Goal: Task Accomplishment & Management: Manage account settings

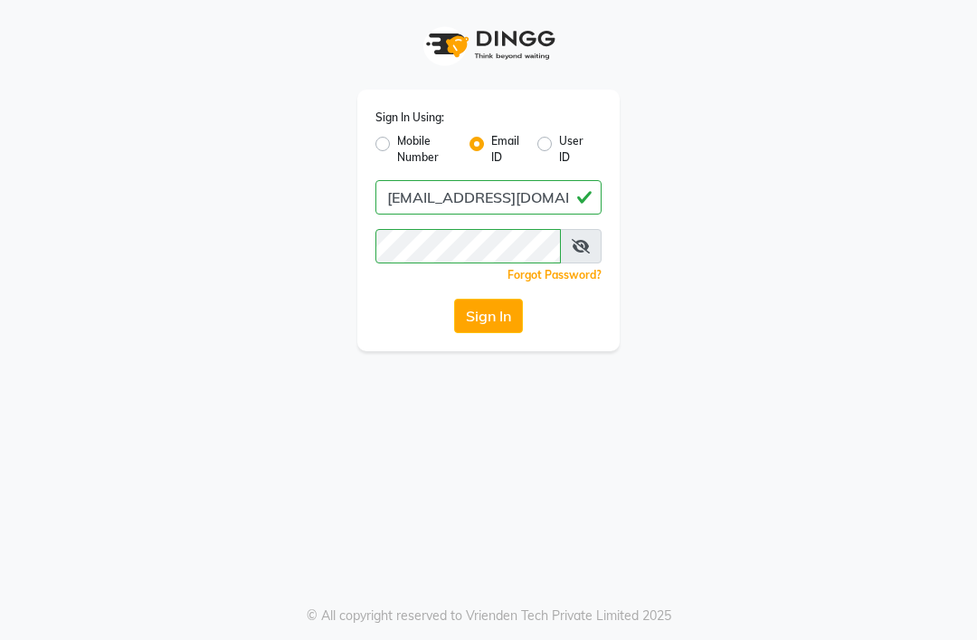
click at [508, 319] on button "Sign In" at bounding box center [488, 316] width 69 height 34
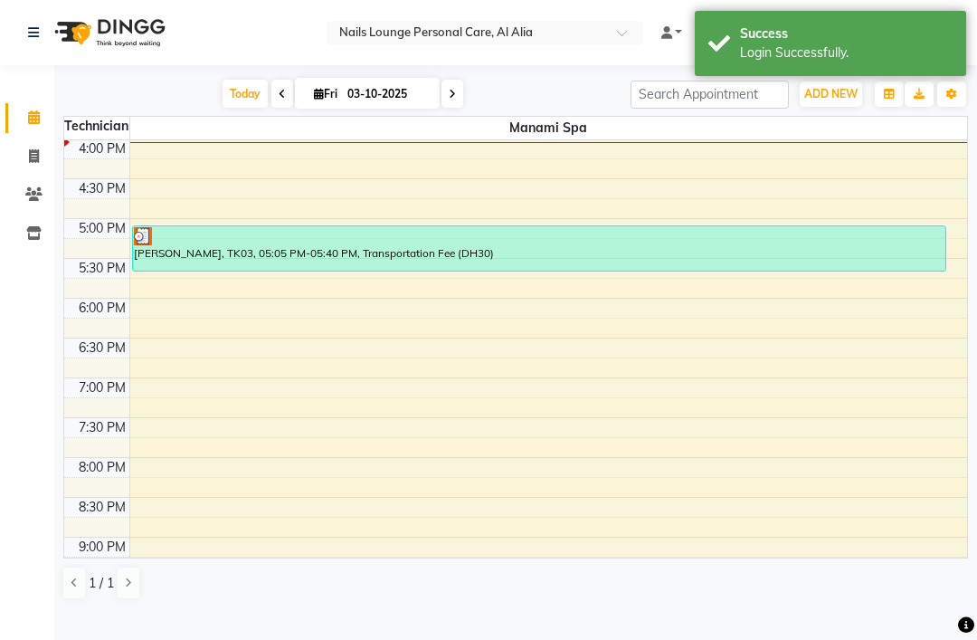
click at [817, 100] on span "ADD NEW" at bounding box center [830, 94] width 53 height 14
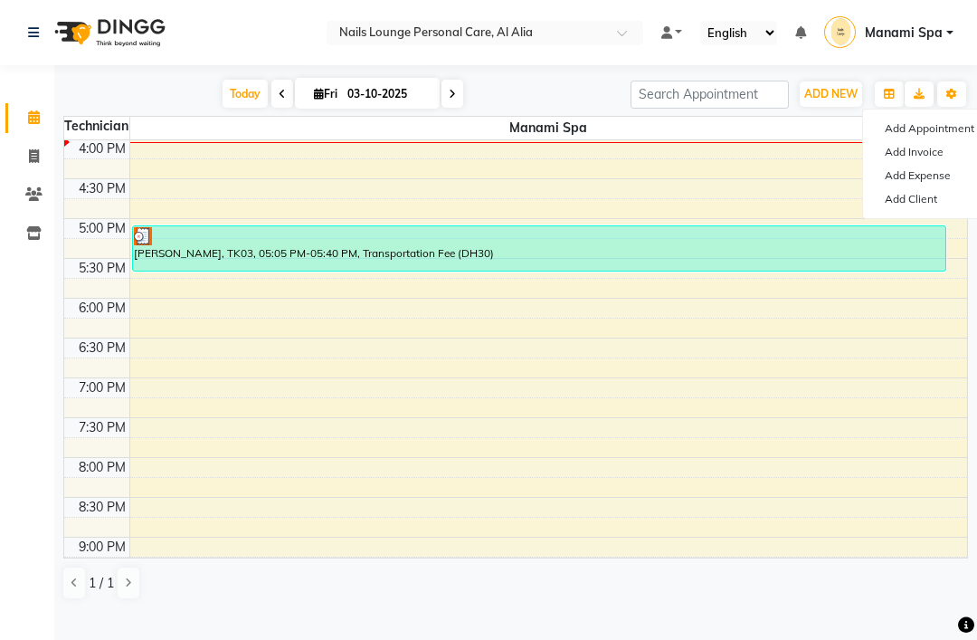
click at [937, 140] on button "Add Appointment" at bounding box center [934, 129] width 143 height 24
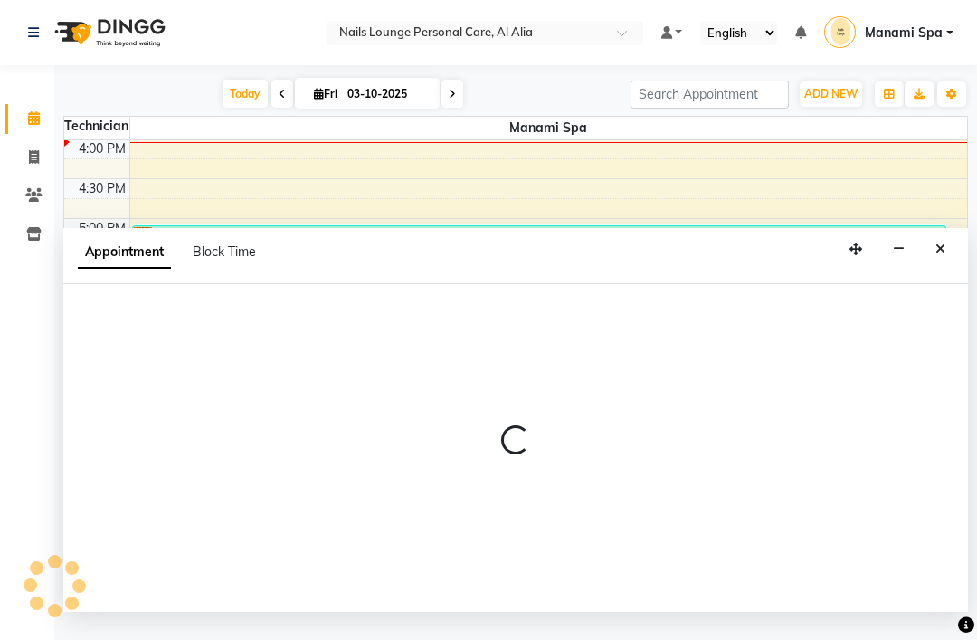
select select "660"
select select "tentative"
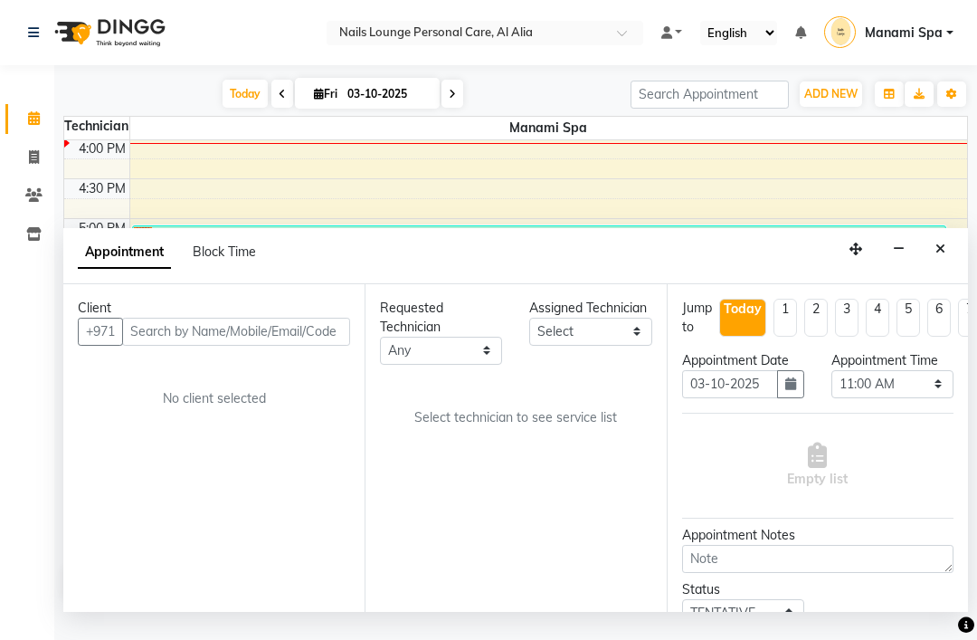
click at [248, 331] on input "text" at bounding box center [236, 332] width 228 height 28
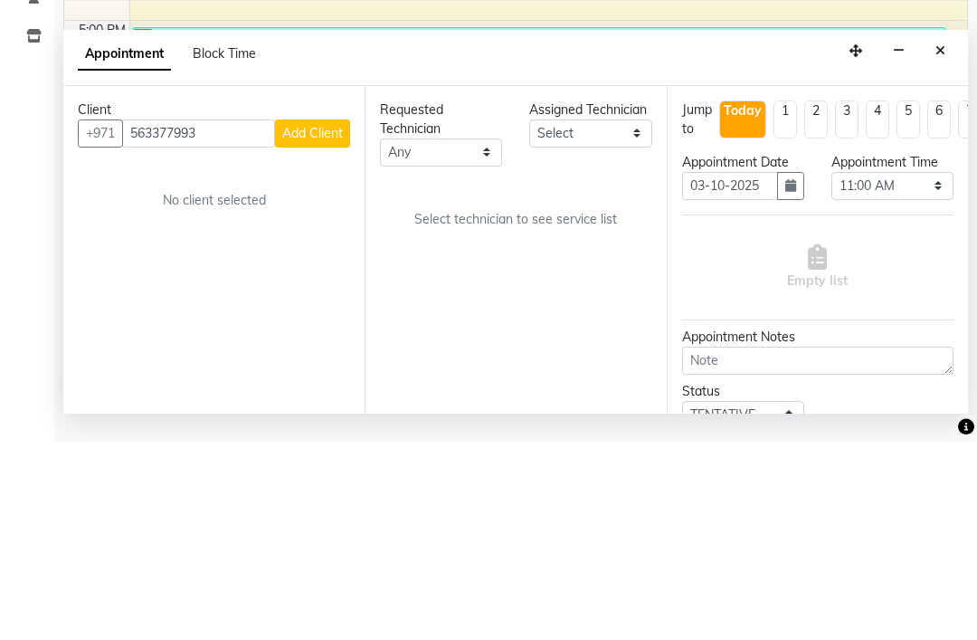
type input "563377993"
click at [325, 323] on span "Add Client" at bounding box center [312, 331] width 61 height 16
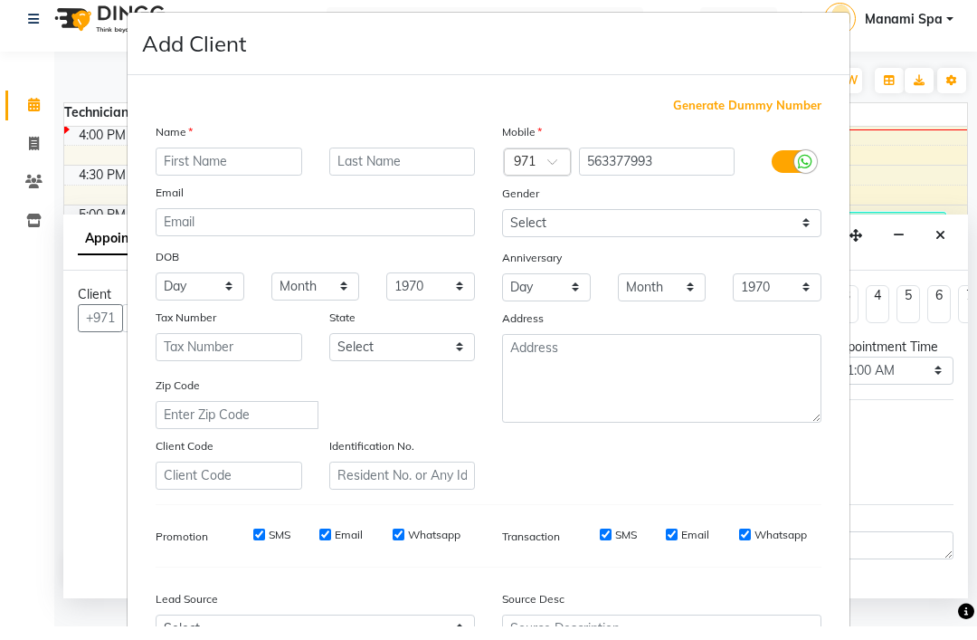
click at [233, 163] on input "text" at bounding box center [229, 175] width 147 height 28
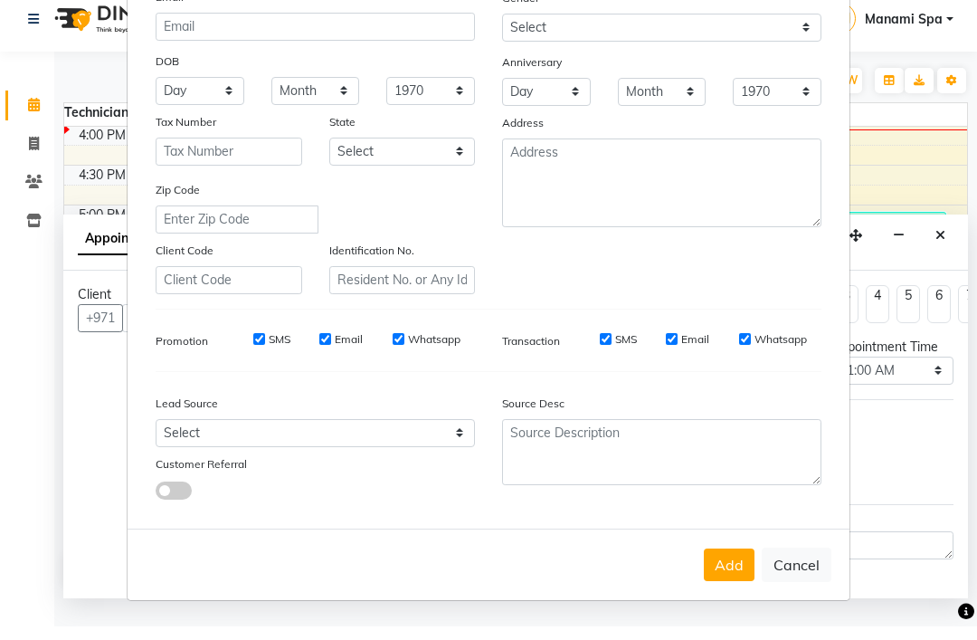
scroll to position [195, 0]
type input "Khawla"
click at [730, 565] on button "Add" at bounding box center [729, 579] width 51 height 33
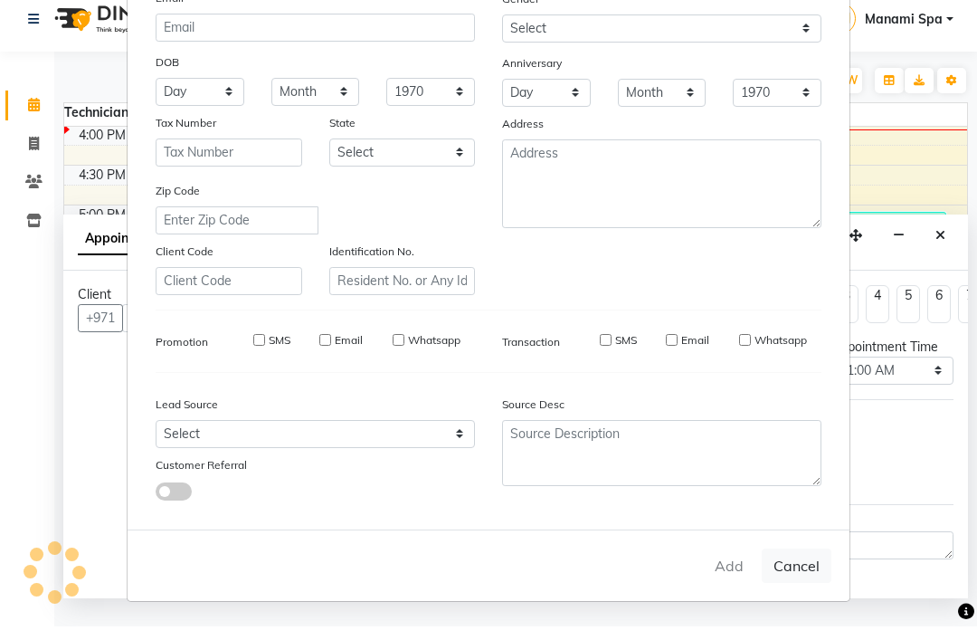
type input "56*****93"
select select
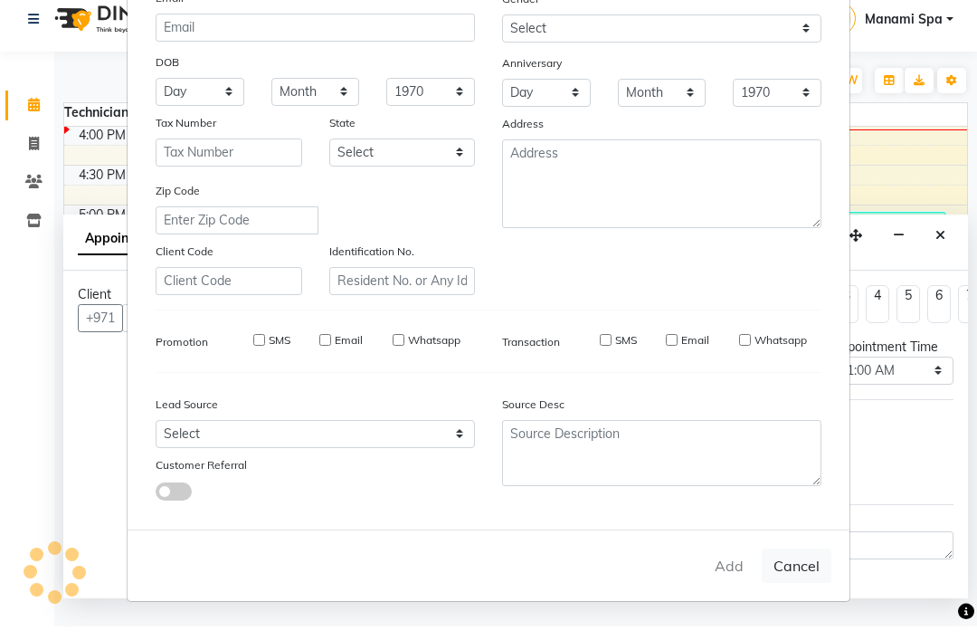
select select
checkbox input "false"
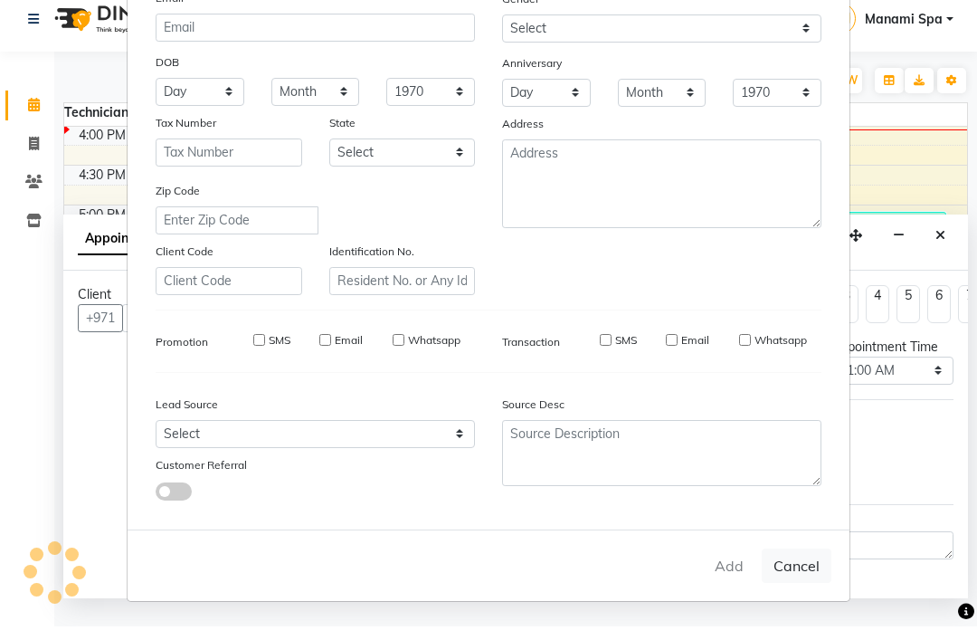
checkbox input "false"
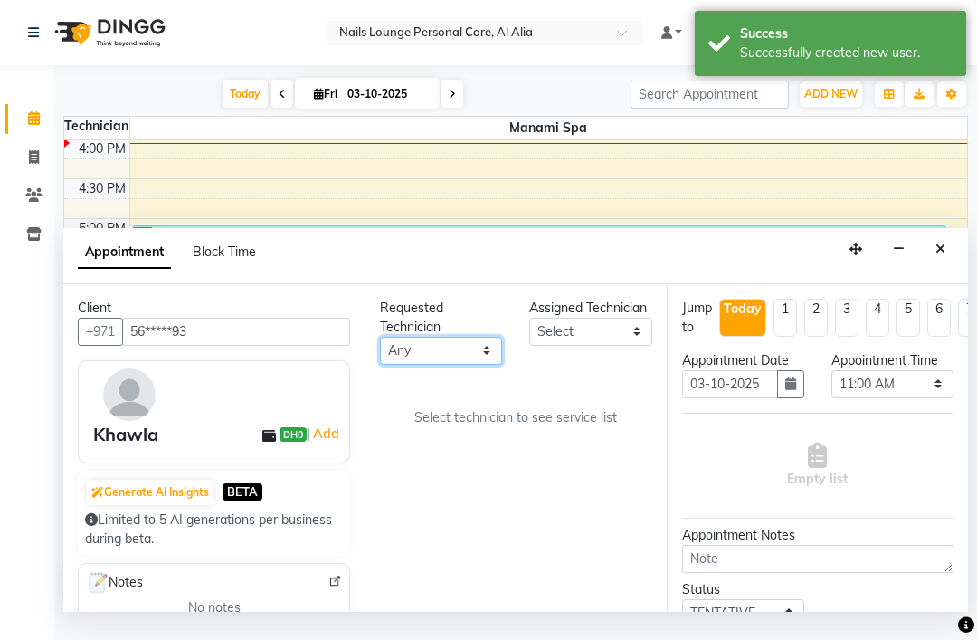
click at [482, 350] on select "Any [PERSON_NAME] [PERSON_NAME] [PERSON_NAME] [PERSON_NAME] Nazi [PERSON_NAME] …" at bounding box center [441, 351] width 122 height 28
select select "53952"
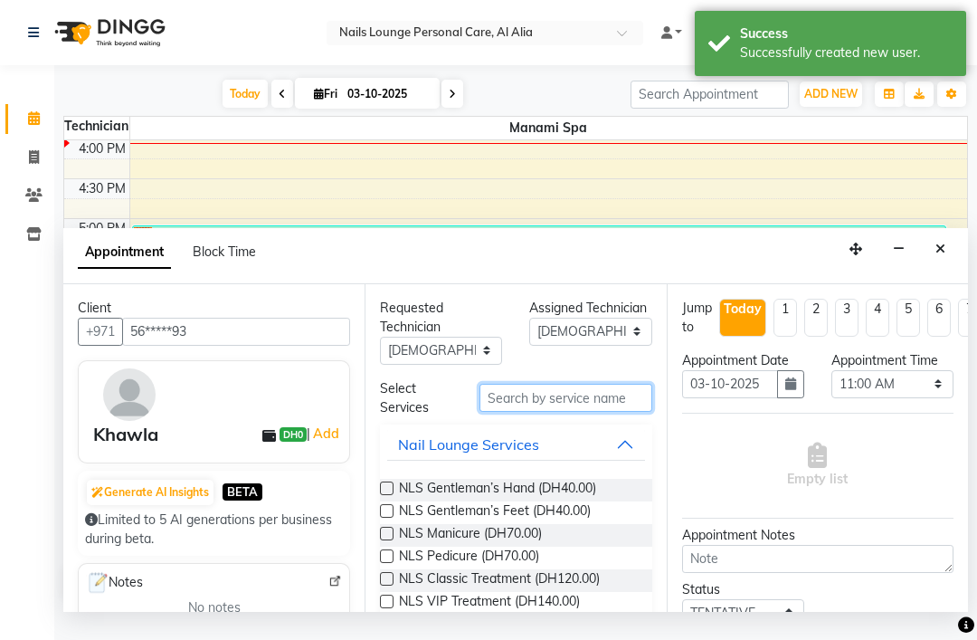
click at [587, 403] on input "text" at bounding box center [566, 398] width 172 height 28
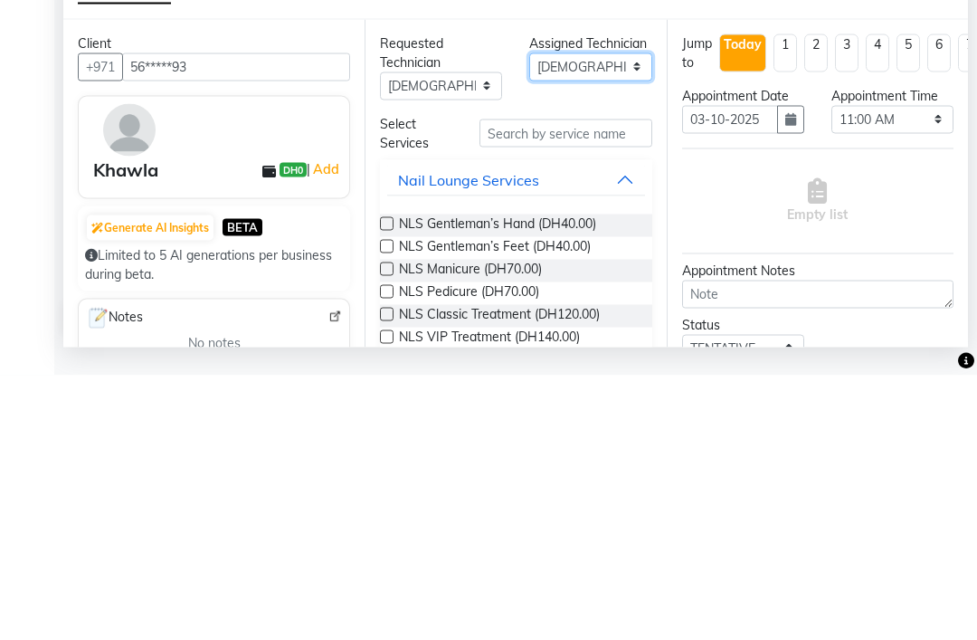
click at [623, 318] on select "Select [PERSON_NAME] [PERSON_NAME] [PERSON_NAME] Spa [PERSON_NAME] Nazi [PERSON…" at bounding box center [590, 332] width 122 height 28
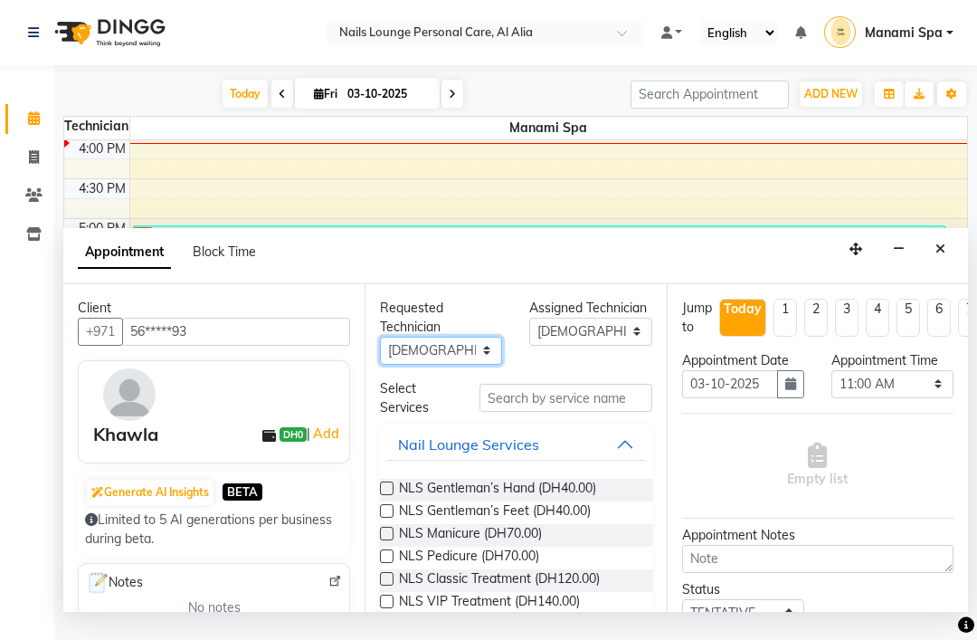
click at [471, 348] on select "Any [PERSON_NAME] [PERSON_NAME] [PERSON_NAME] [PERSON_NAME] Nazi [PERSON_NAME] …" at bounding box center [441, 351] width 122 height 28
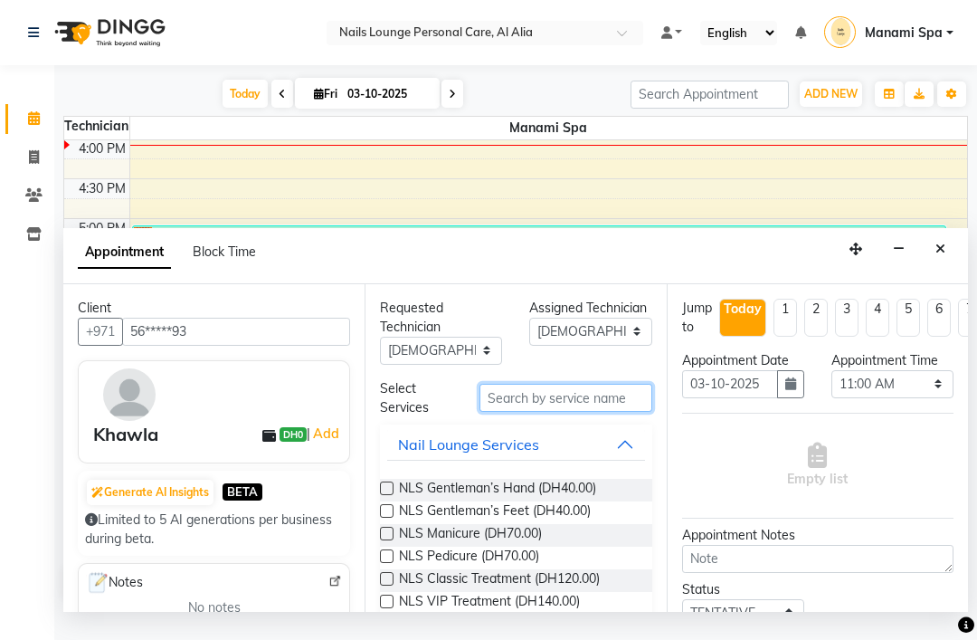
click at [594, 404] on input "text" at bounding box center [566, 398] width 172 height 28
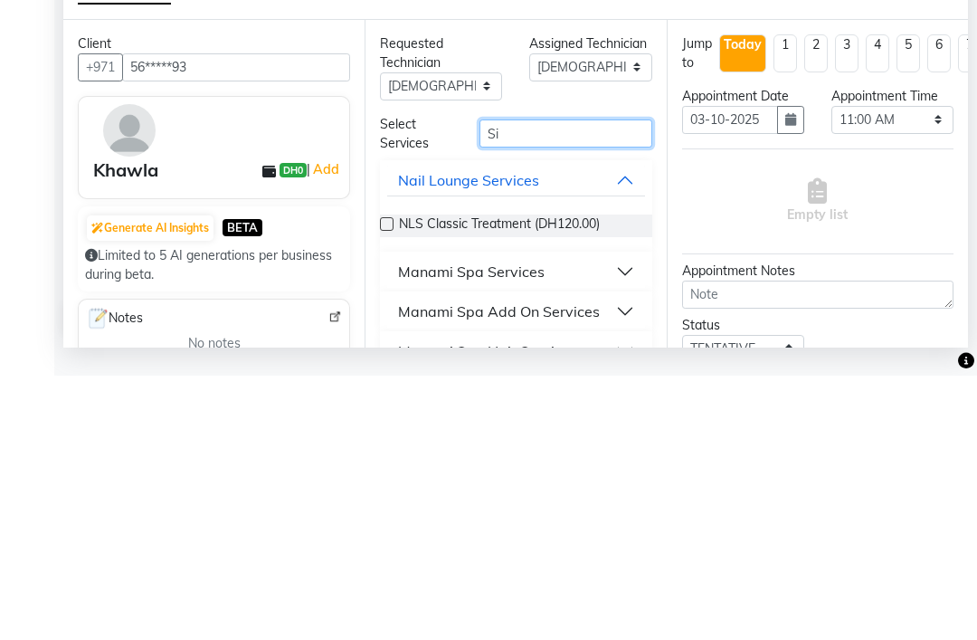
type input "S"
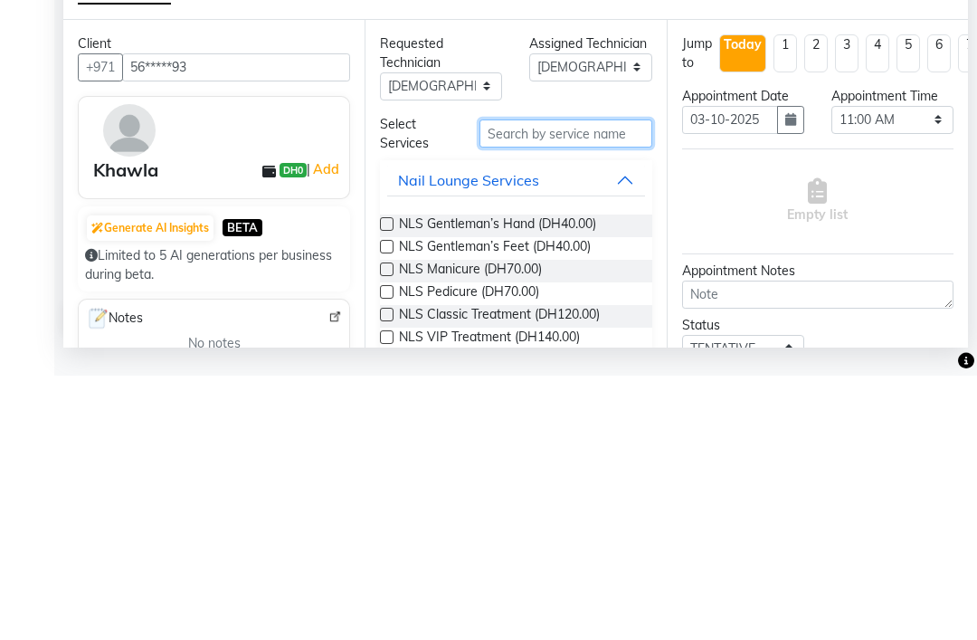
type input "S"
click at [290, 284] on div "Client +971 56*****93 Khawla DH0 | Add Generate AI Insights BETA Limited to 5 A…" at bounding box center [213, 448] width 301 height 328
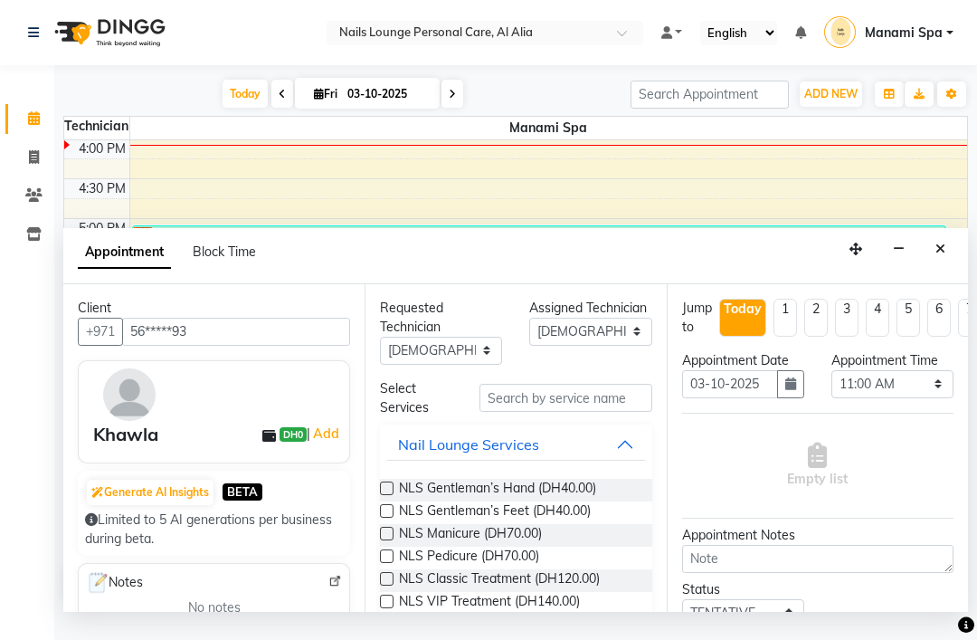
scroll to position [0, 0]
click at [938, 255] on icon "Close" at bounding box center [941, 249] width 10 height 13
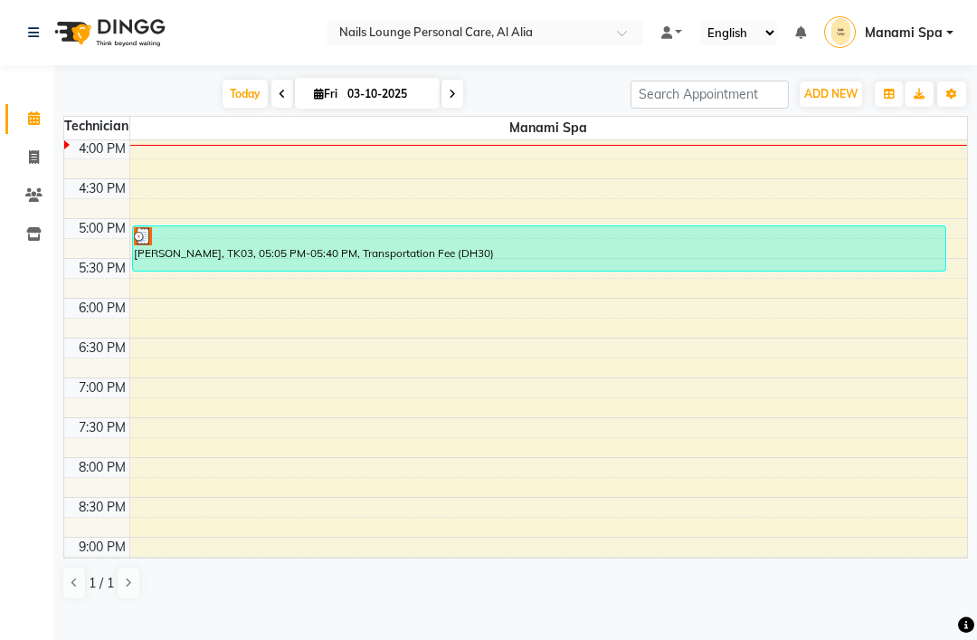
click at [817, 107] on button "ADD NEW Toggle Dropdown" at bounding box center [831, 93] width 62 height 25
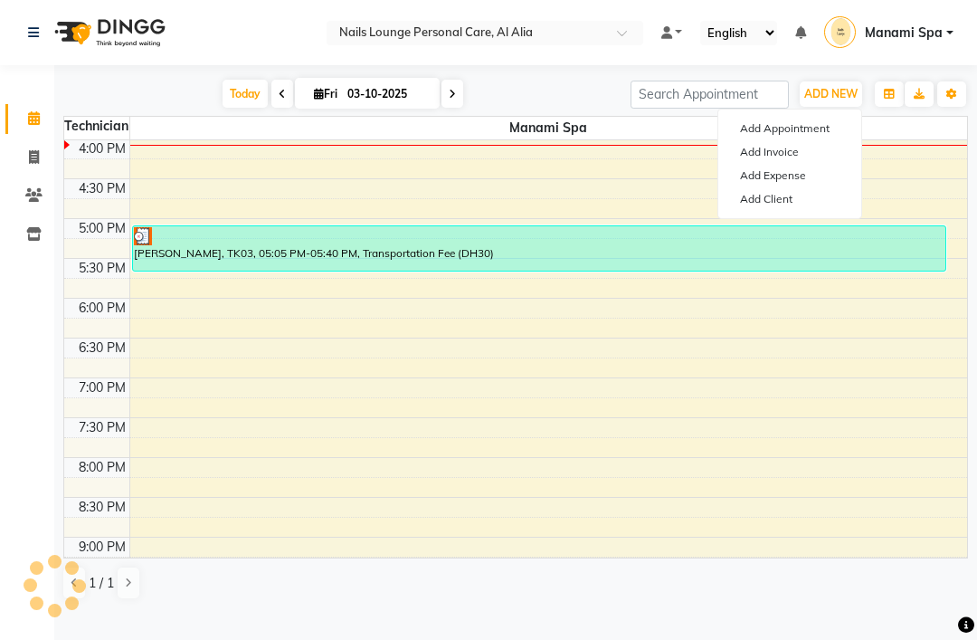
click at [785, 140] on button "Add Appointment" at bounding box center [789, 129] width 143 height 24
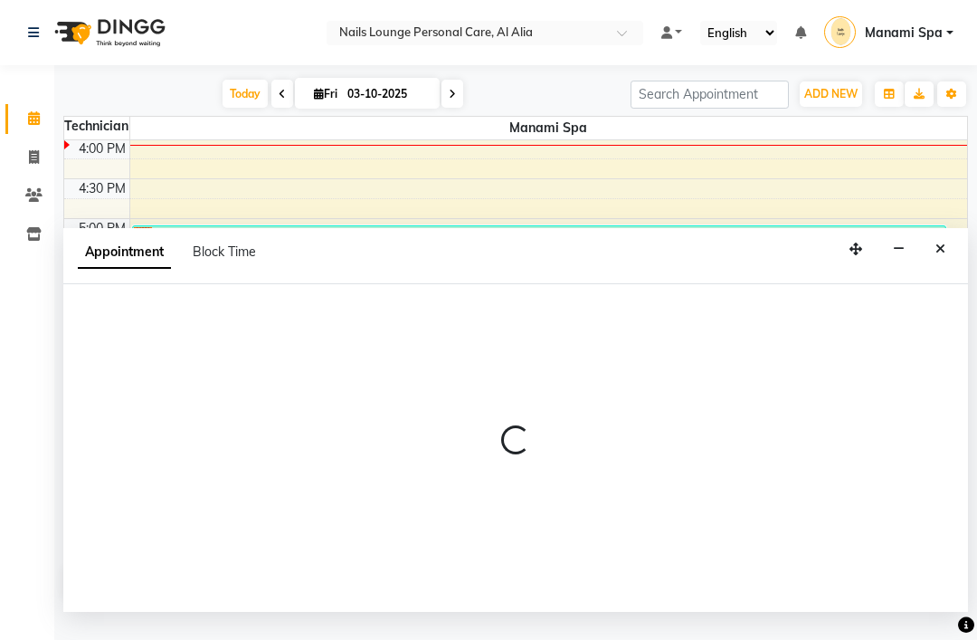
click at [965, 248] on div "Appointment Block Time" at bounding box center [515, 256] width 905 height 56
select select "660"
select select "tentative"
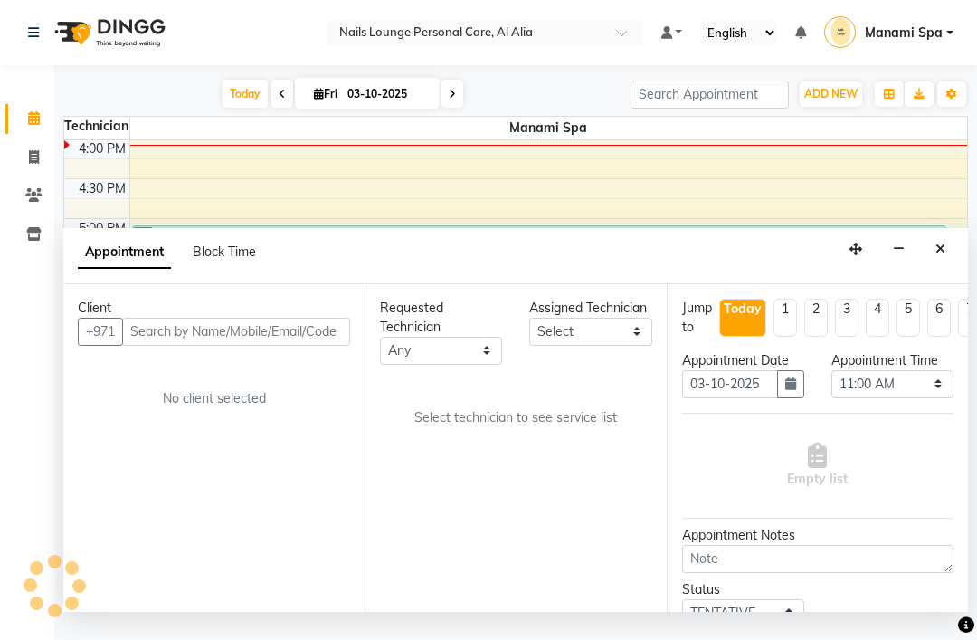
click at [944, 241] on button "Close" at bounding box center [940, 249] width 26 height 28
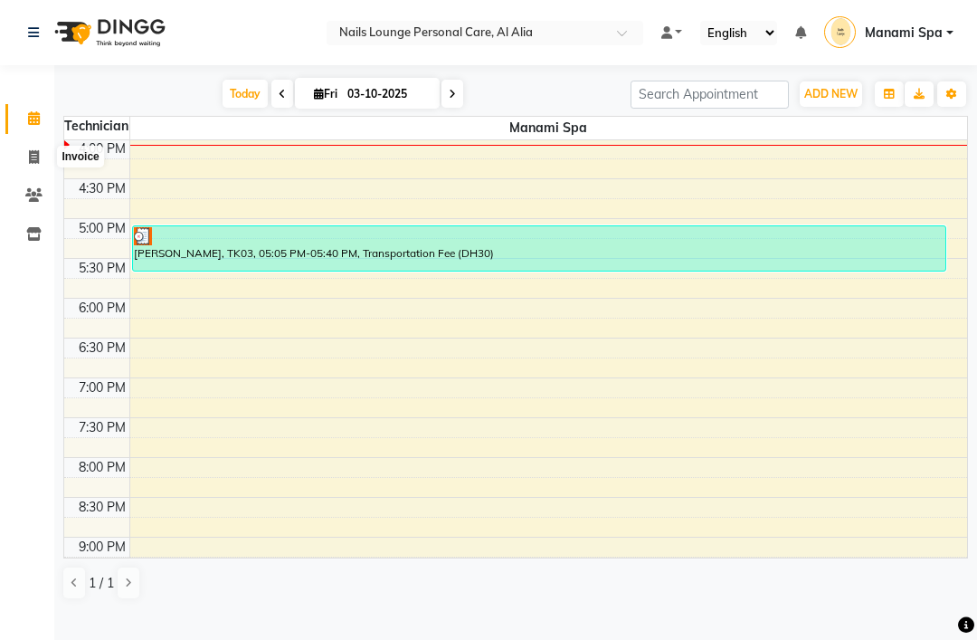
click at [43, 156] on span at bounding box center [34, 157] width 32 height 21
select select "service"
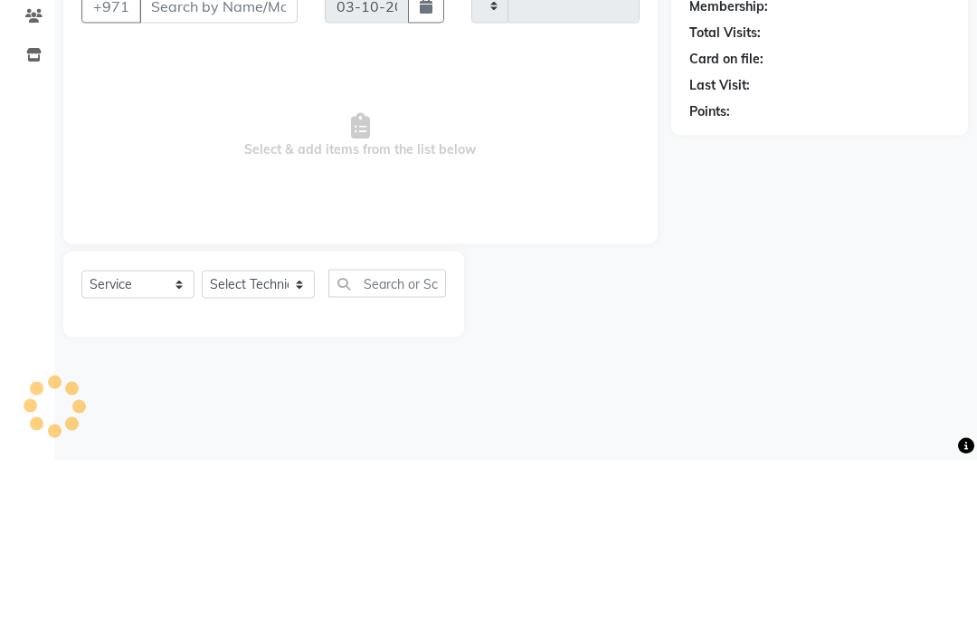
type input "2900"
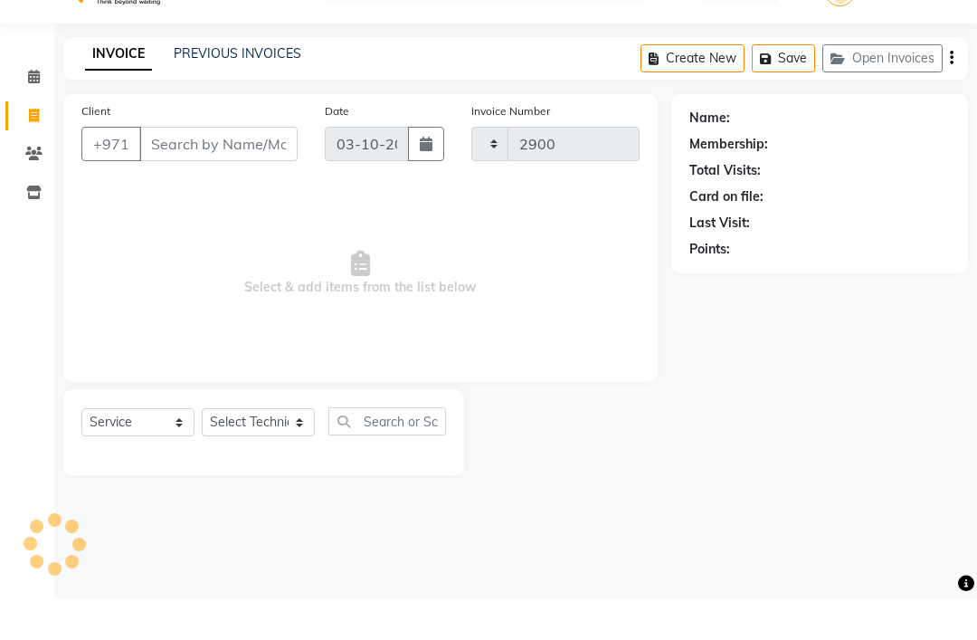
select select "6884"
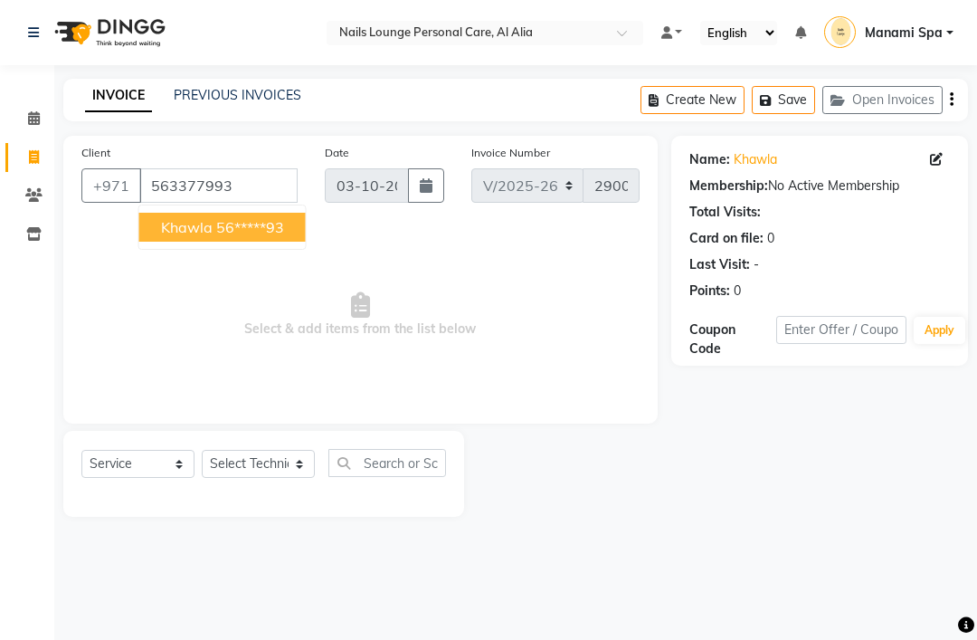
click at [244, 236] on ngb-highlight "56*****93" at bounding box center [250, 227] width 68 height 18
type input "56*****93"
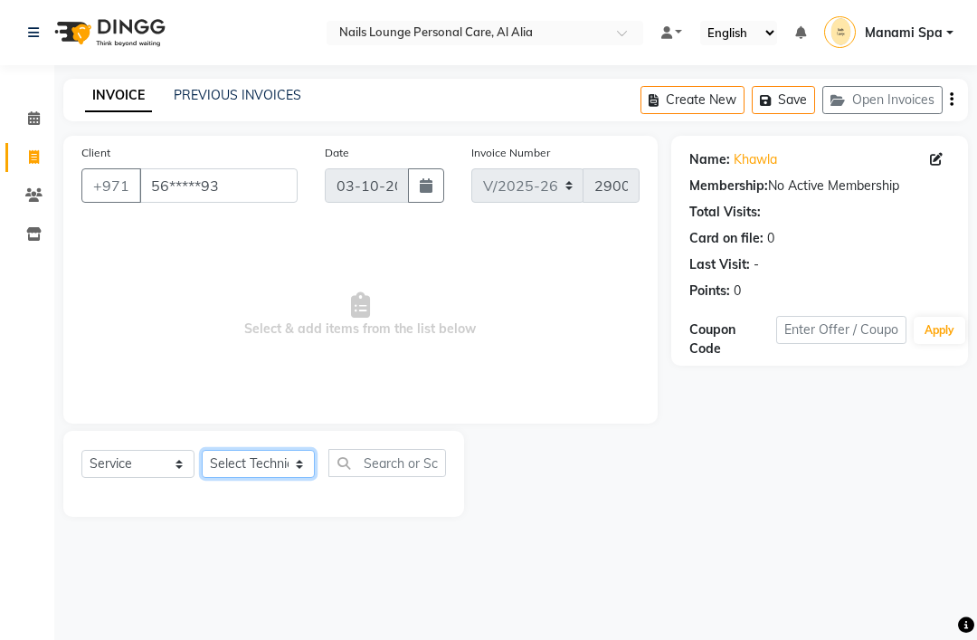
click at [282, 478] on select "Select Technician [PERSON_NAME] [PERSON_NAME] [PERSON_NAME] [PERSON_NAME] Manam…" at bounding box center [258, 464] width 113 height 28
select select "53952"
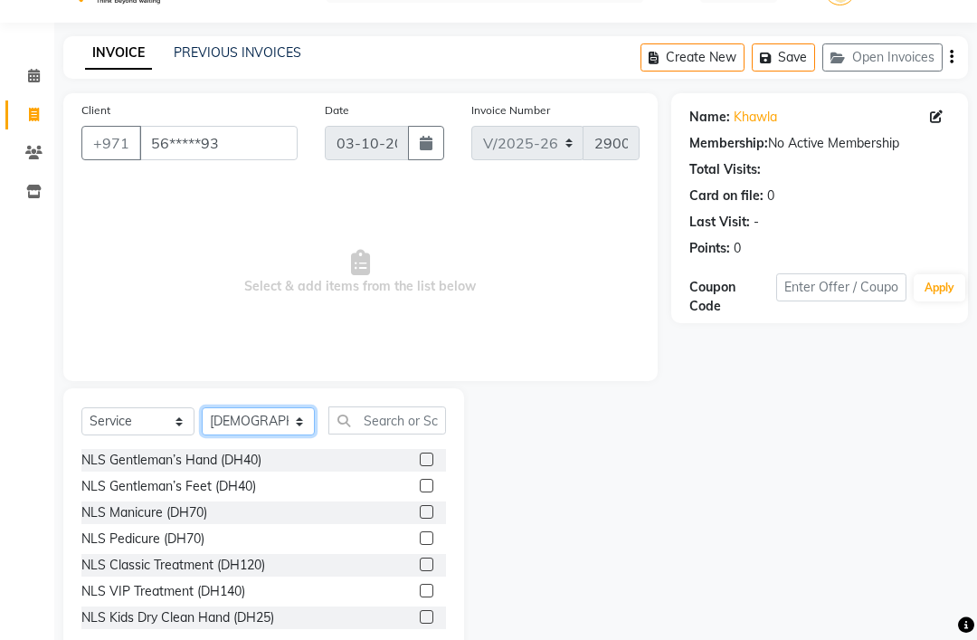
scroll to position [52, 0]
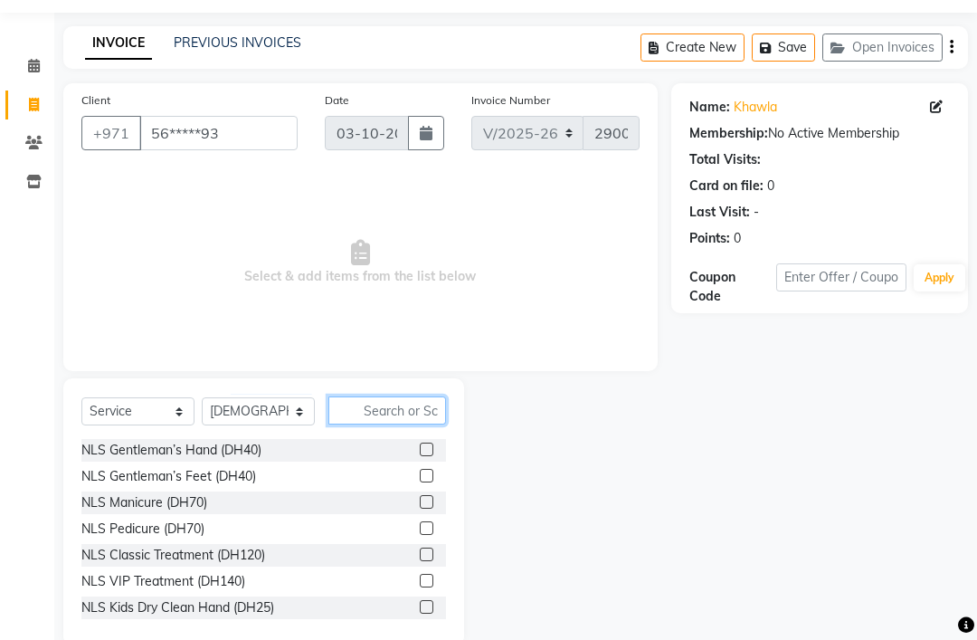
click at [392, 424] on input "text" at bounding box center [387, 410] width 118 height 28
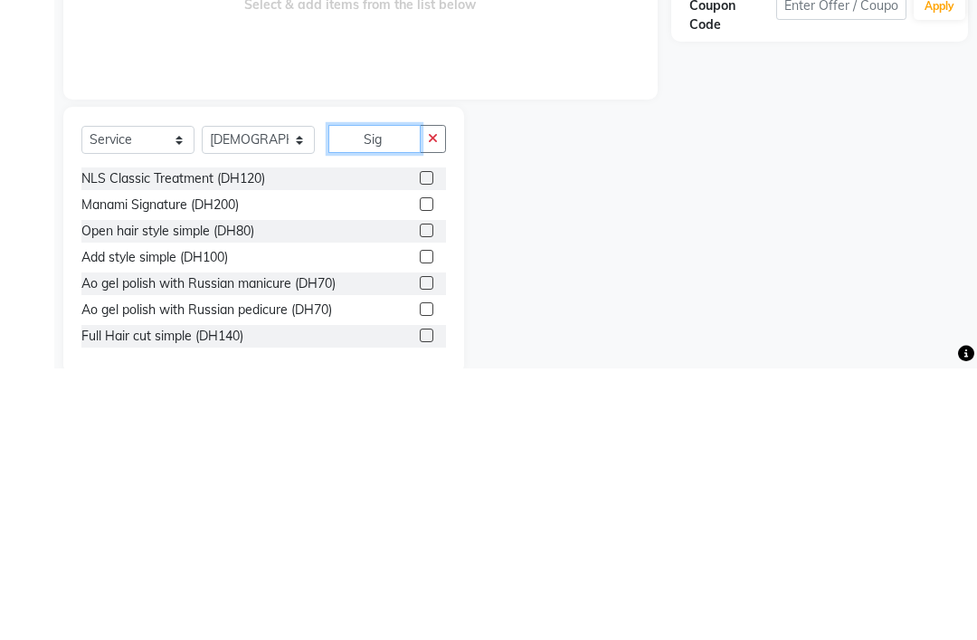
scroll to position [24, 0]
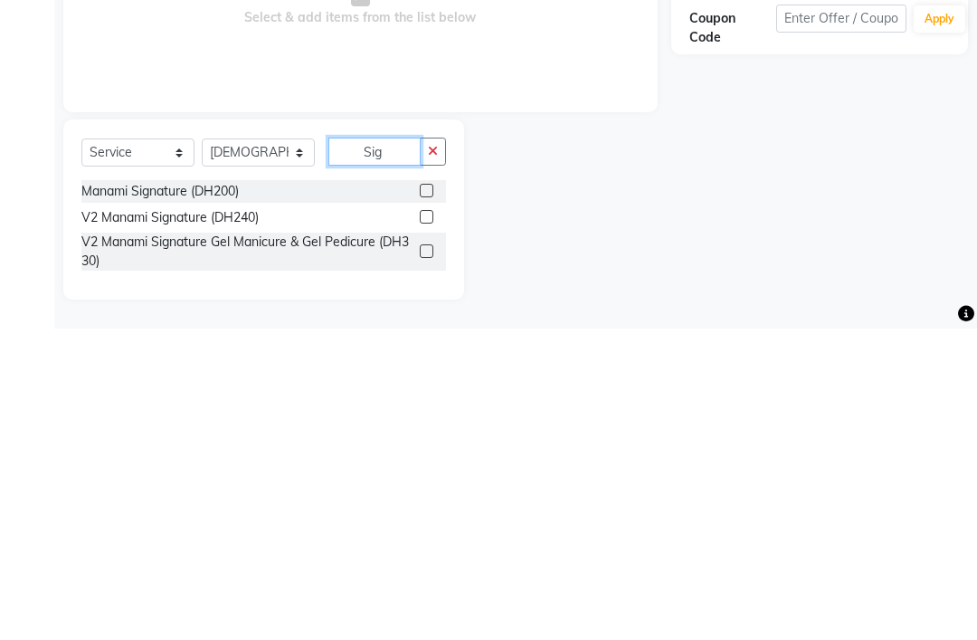
type input "Sig"
click at [412, 491] on div "Manami Signature (DH200)" at bounding box center [263, 502] width 365 height 23
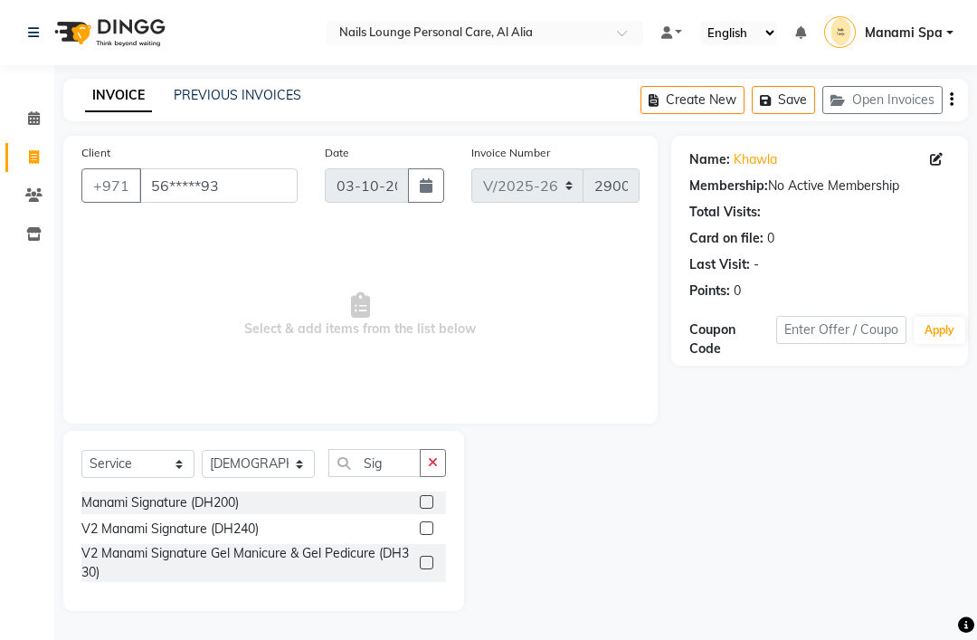
click at [420, 509] on label at bounding box center [427, 502] width 14 height 14
click at [420, 509] on input "checkbox" at bounding box center [426, 503] width 12 height 12
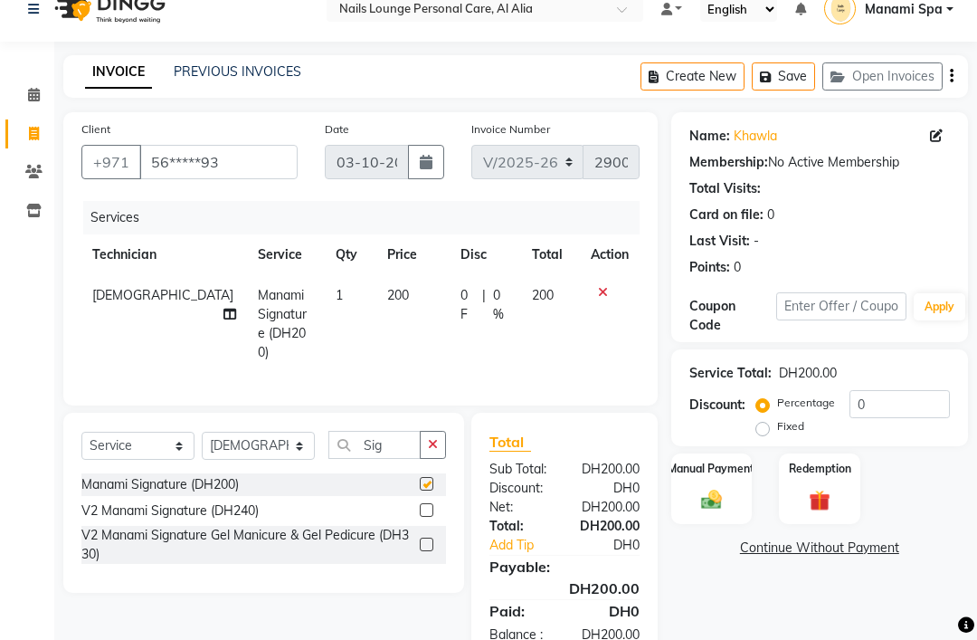
checkbox input "false"
click at [224, 320] on icon at bounding box center [230, 314] width 13 height 13
select select "53952"
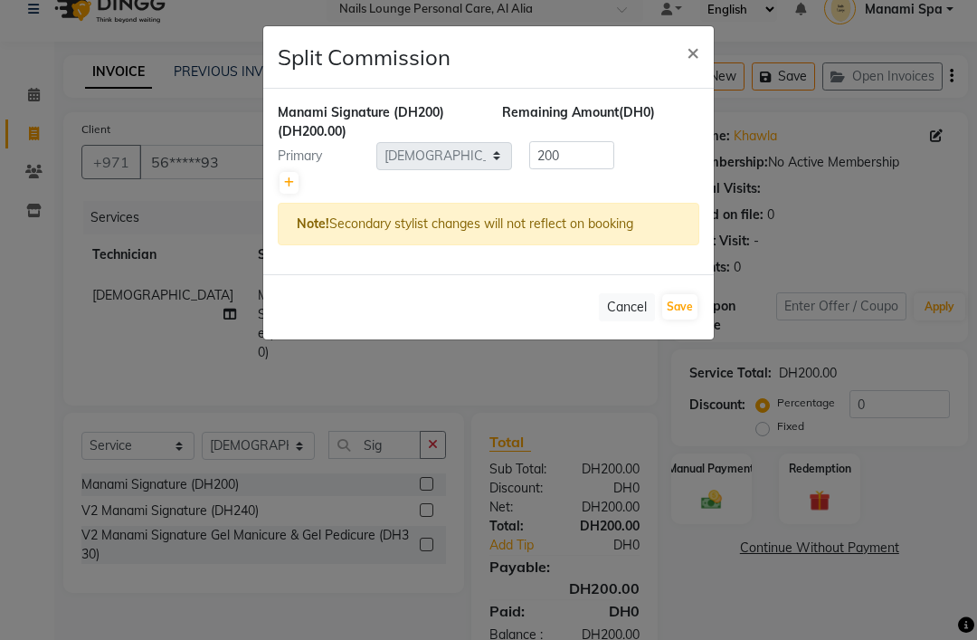
click at [289, 190] on link at bounding box center [289, 183] width 19 height 22
type input "100"
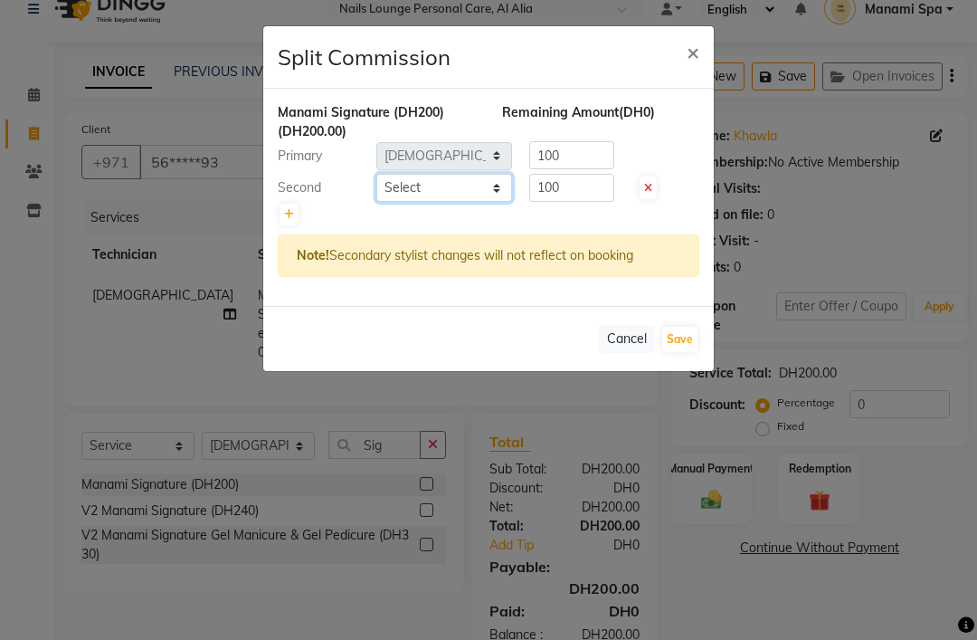
click at [492, 195] on select "Select [PERSON_NAME] [PERSON_NAME] [PERSON_NAME] [PERSON_NAME] Spa Manami Spa 2…" at bounding box center [444, 188] width 136 height 28
select select "92341"
click at [673, 347] on button "Save" at bounding box center [679, 339] width 35 height 25
select select "Select"
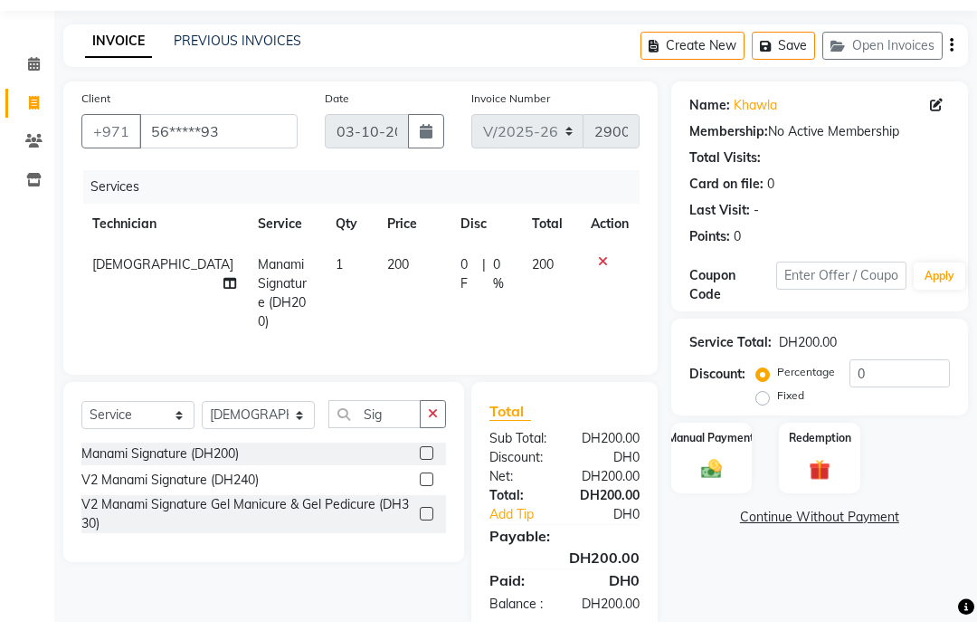
scroll to position [35, 0]
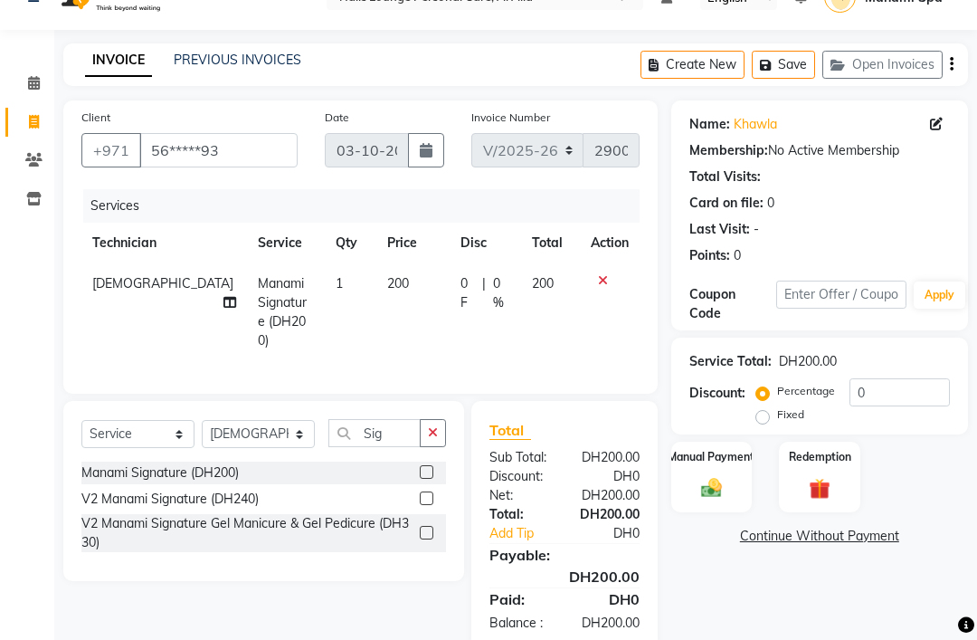
click at [431, 439] on icon "button" at bounding box center [433, 432] width 10 height 13
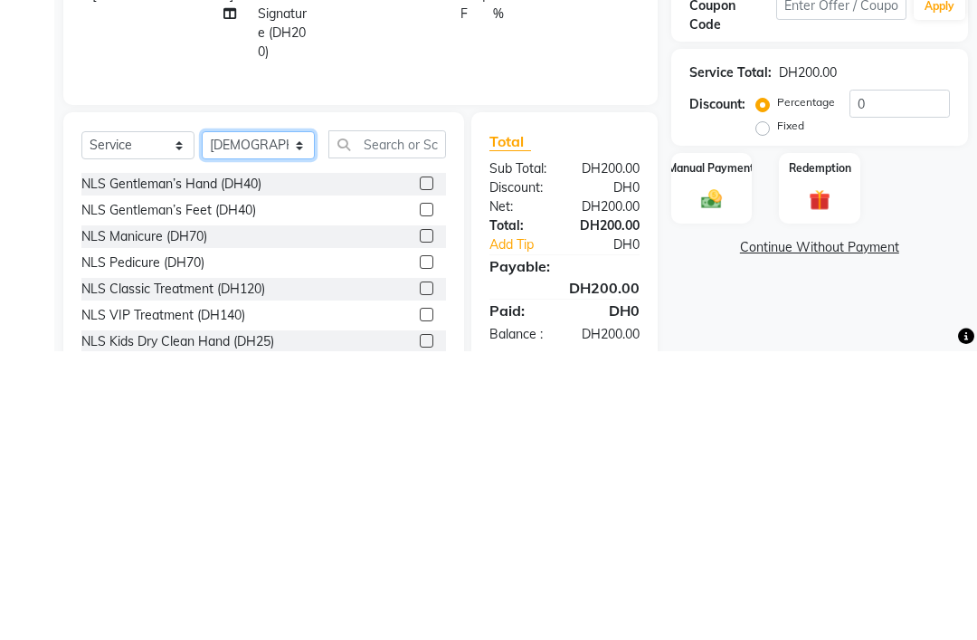
click at [262, 420] on select "Select Technician [PERSON_NAME] [PERSON_NAME] [PERSON_NAME] [PERSON_NAME] Manam…" at bounding box center [258, 434] width 113 height 28
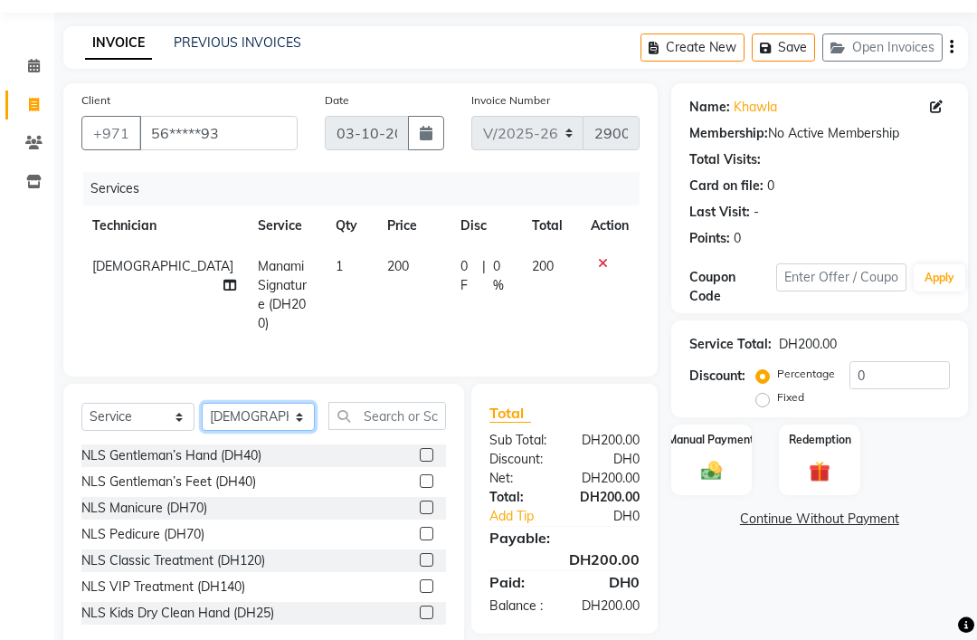
select select "54334"
click at [402, 430] on input "text" at bounding box center [387, 416] width 118 height 28
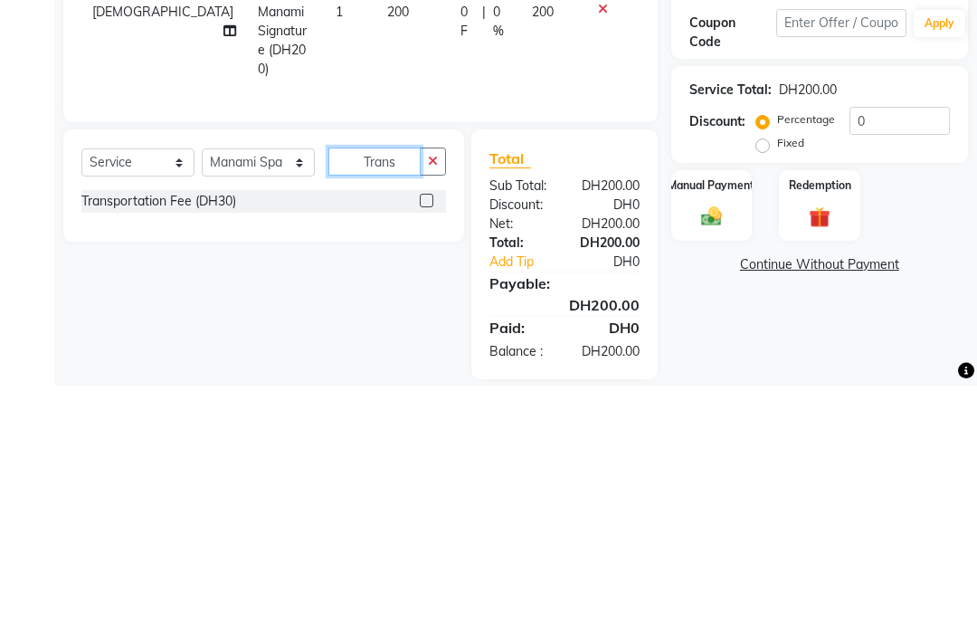
type input "Trans"
click at [428, 448] on label at bounding box center [427, 455] width 14 height 14
click at [428, 450] on input "checkbox" at bounding box center [426, 456] width 12 height 12
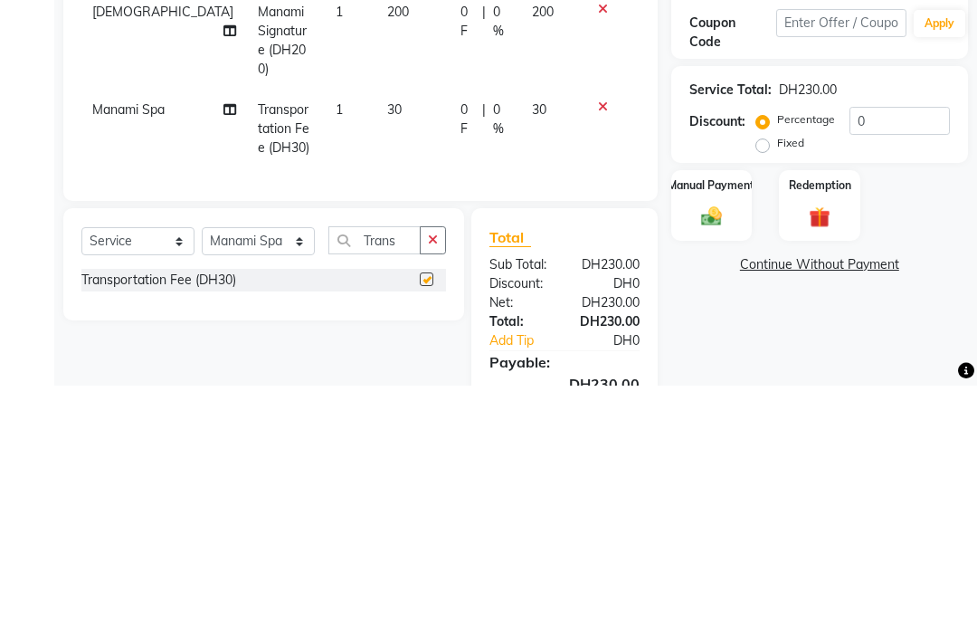
scroll to position [35, 0]
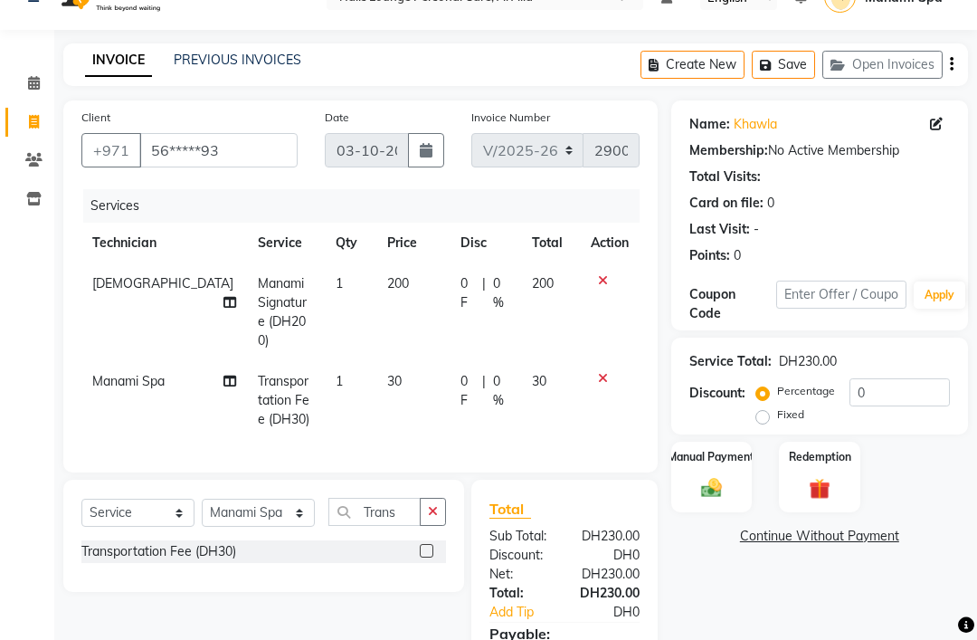
checkbox input "false"
click at [433, 526] on button "button" at bounding box center [433, 512] width 26 height 28
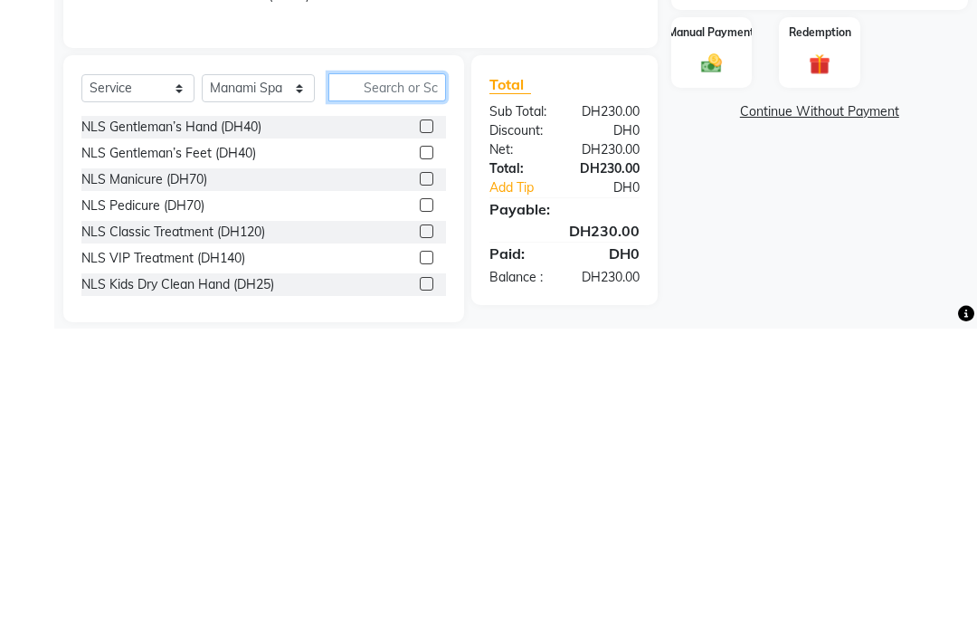
scroll to position [176, 0]
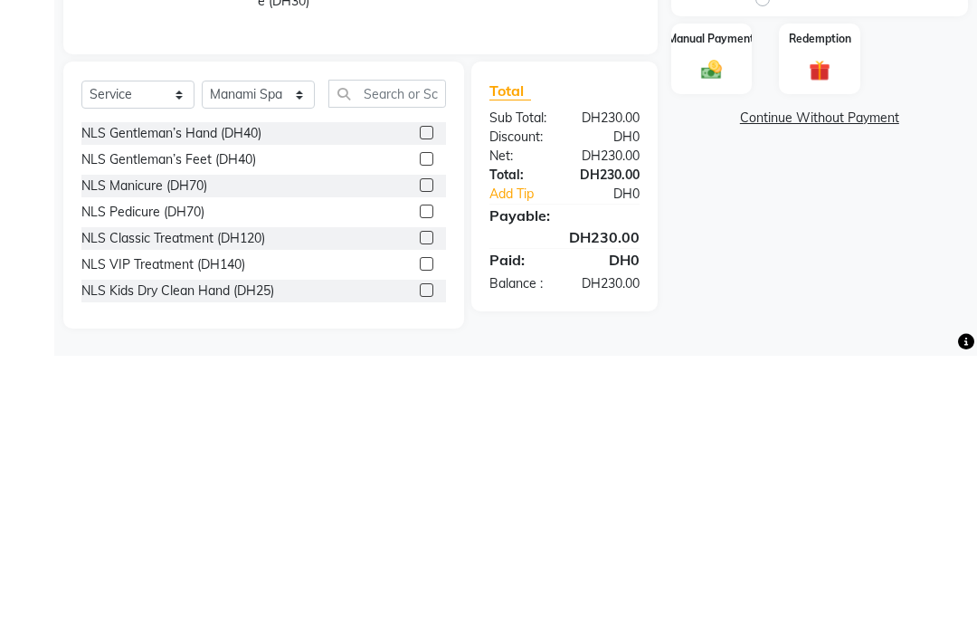
click at [709, 308] on div "Manual Payment" at bounding box center [711, 343] width 81 height 71
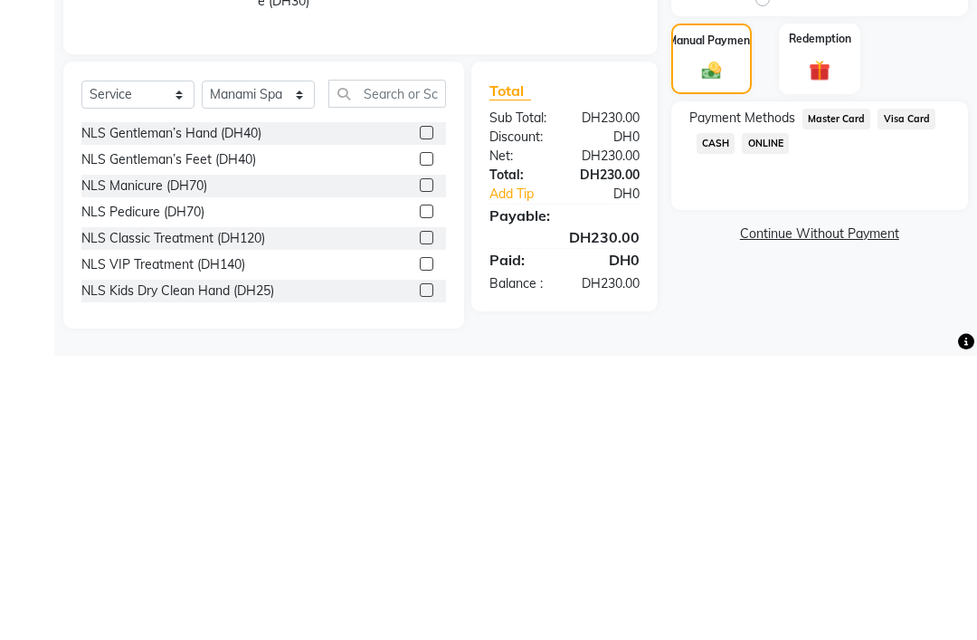
scroll to position [118, 0]
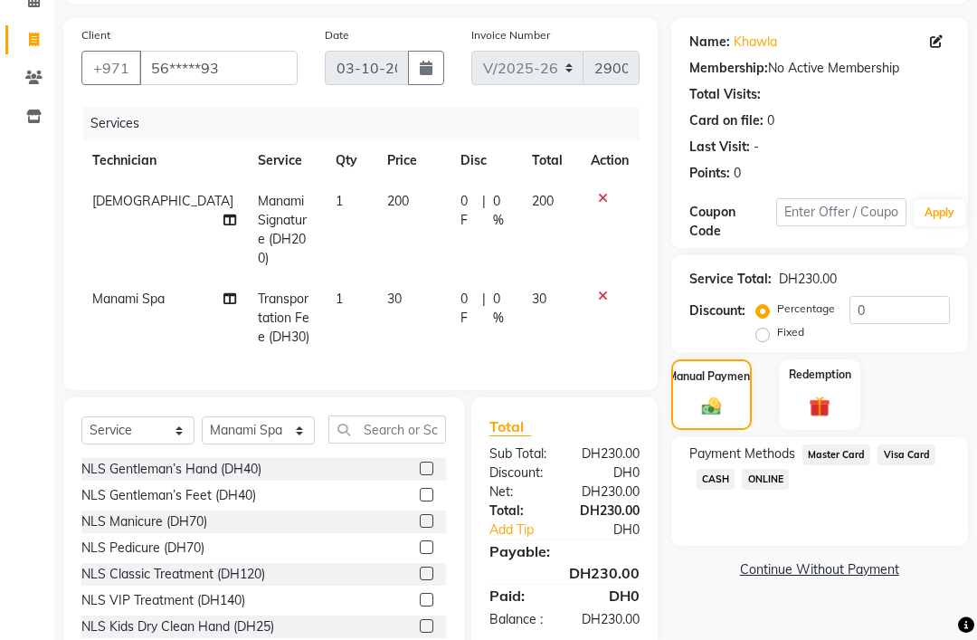
click at [908, 465] on span "Visa Card" at bounding box center [907, 454] width 58 height 21
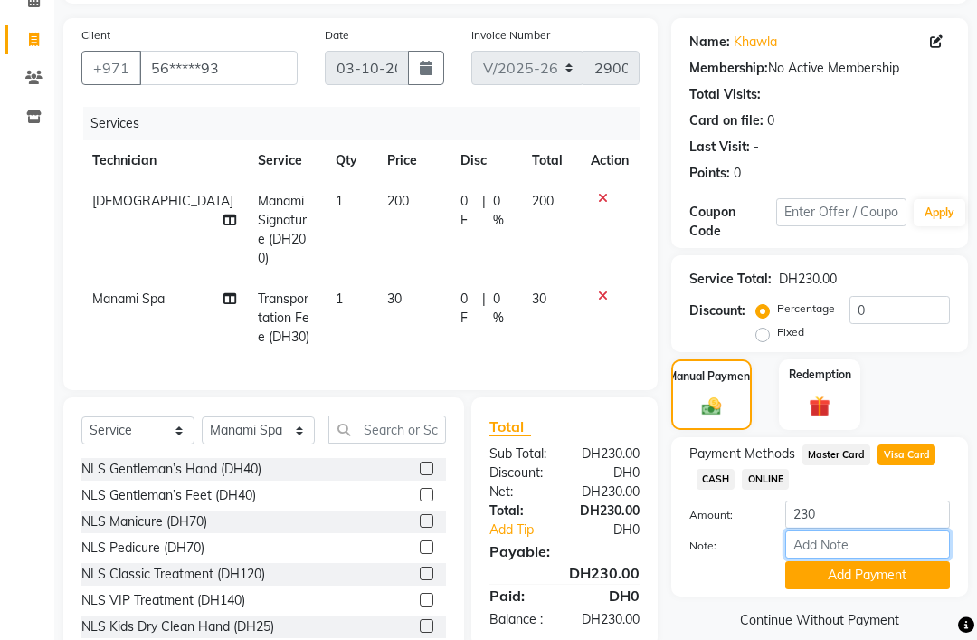
click at [828, 558] on input "Note:" at bounding box center [867, 544] width 165 height 28
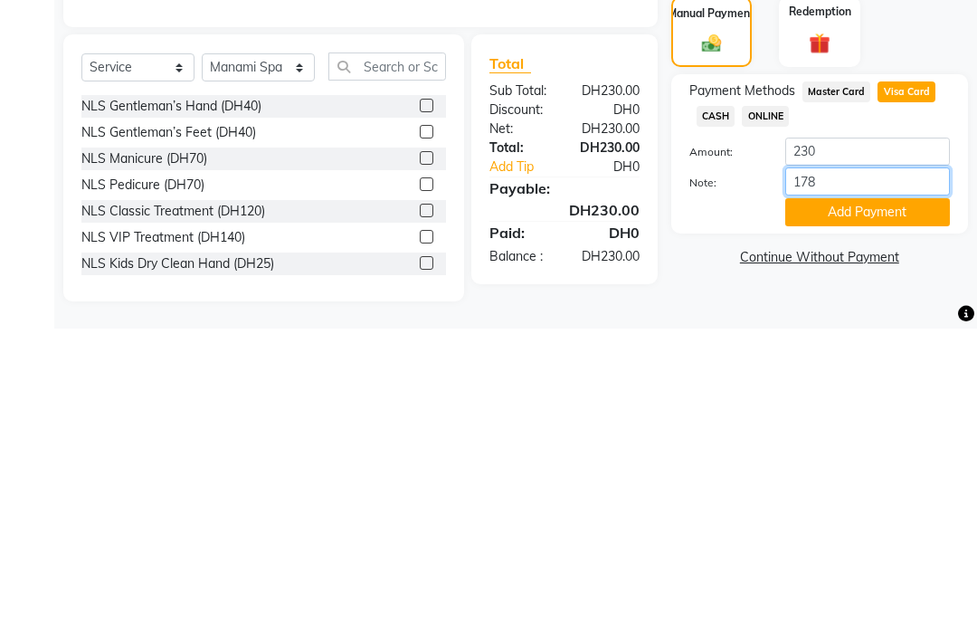
type input "1786"
click at [899, 509] on button "Add Payment" at bounding box center [867, 523] width 165 height 28
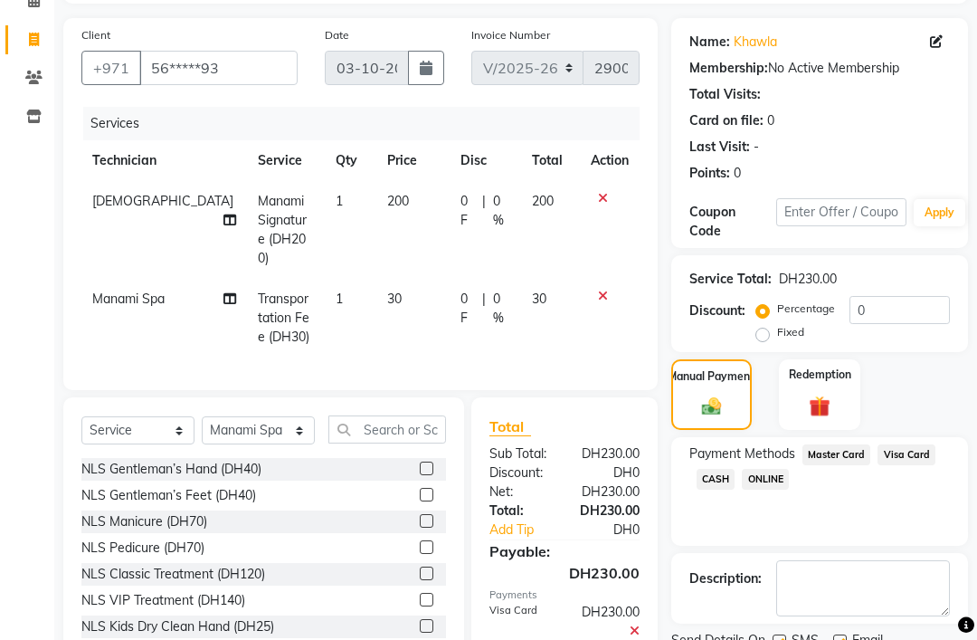
scroll to position [164, 0]
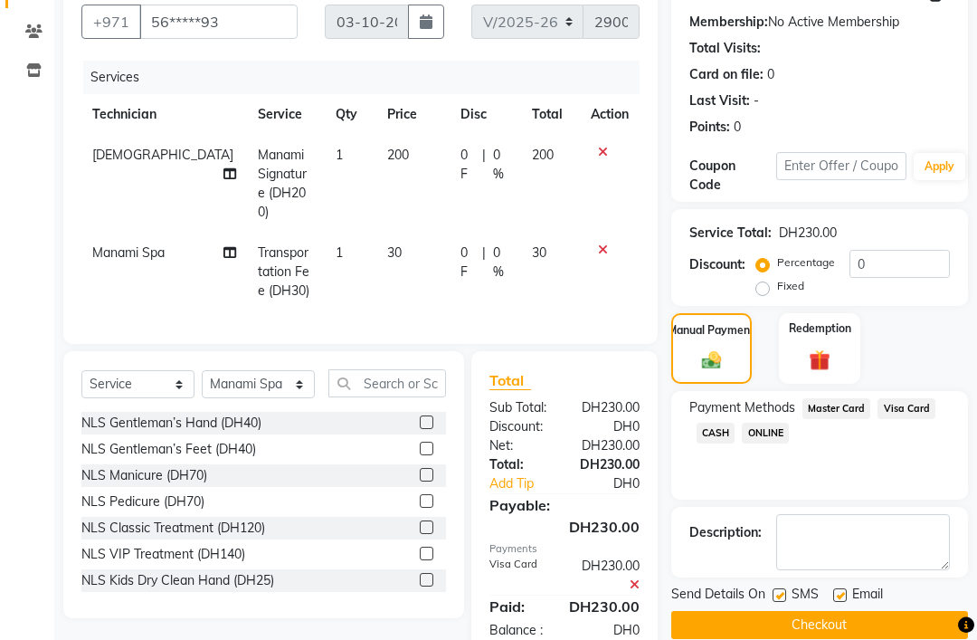
click at [861, 639] on button "Checkout" at bounding box center [819, 625] width 297 height 28
